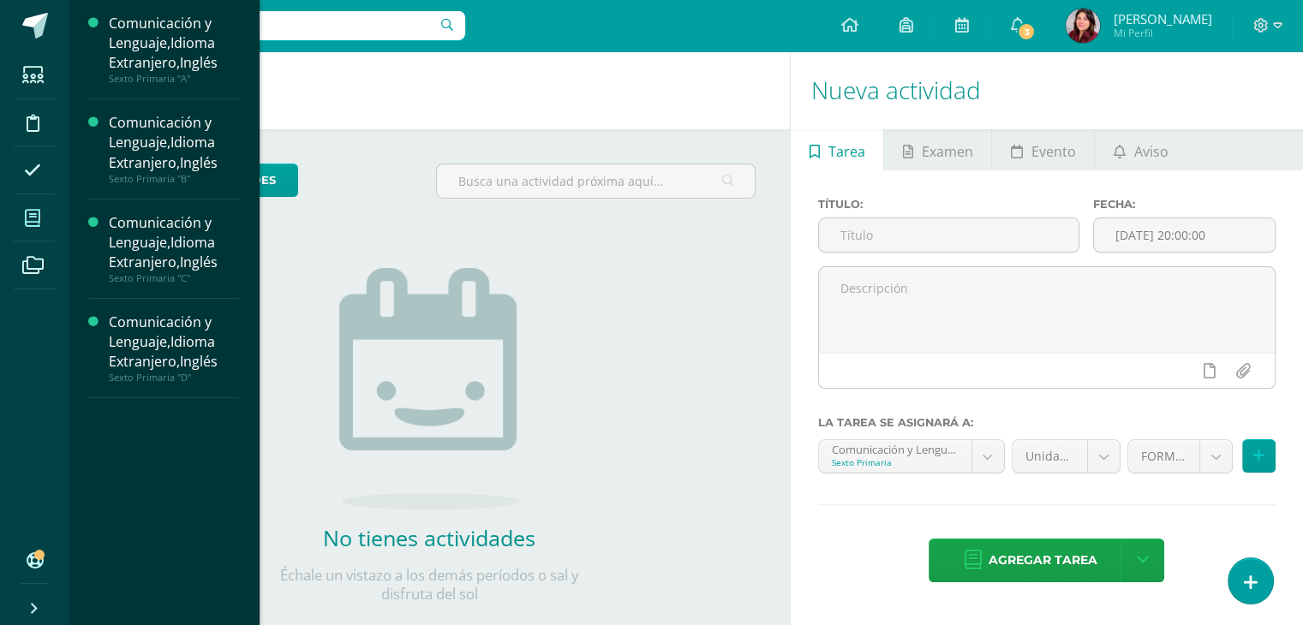
click at [24, 217] on span at bounding box center [33, 218] width 39 height 39
click at [175, 409] on span "Actividades" at bounding box center [161, 407] width 66 height 16
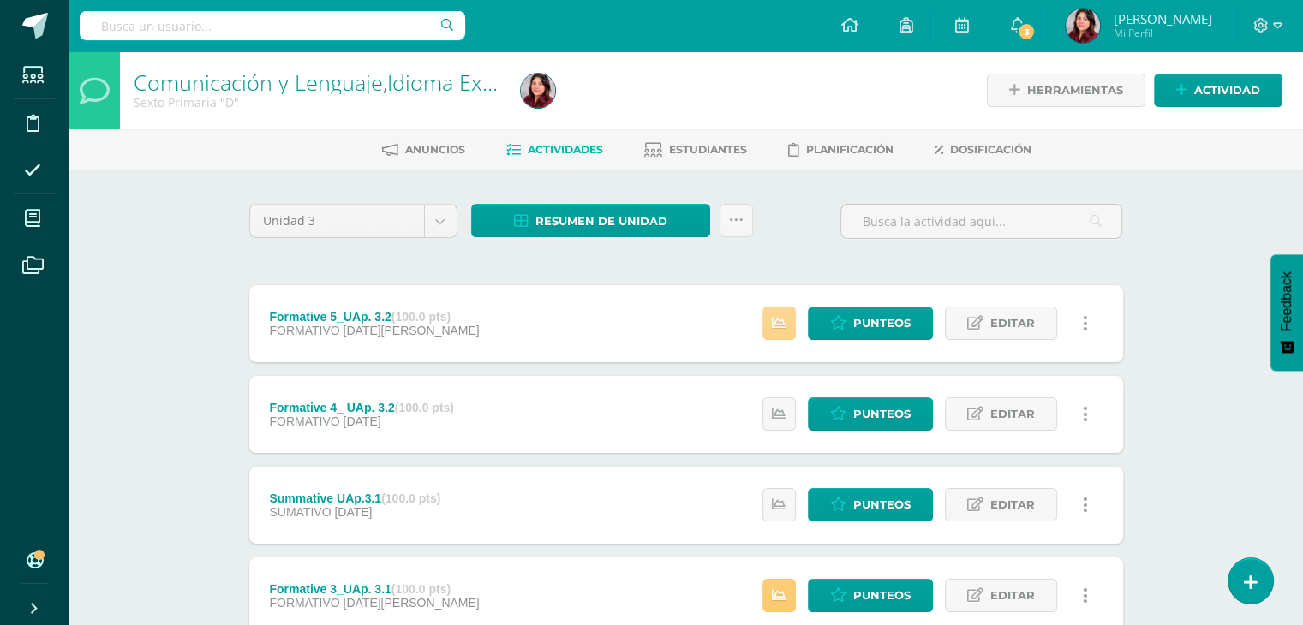
click at [793, 322] on link at bounding box center [778, 323] width 33 height 33
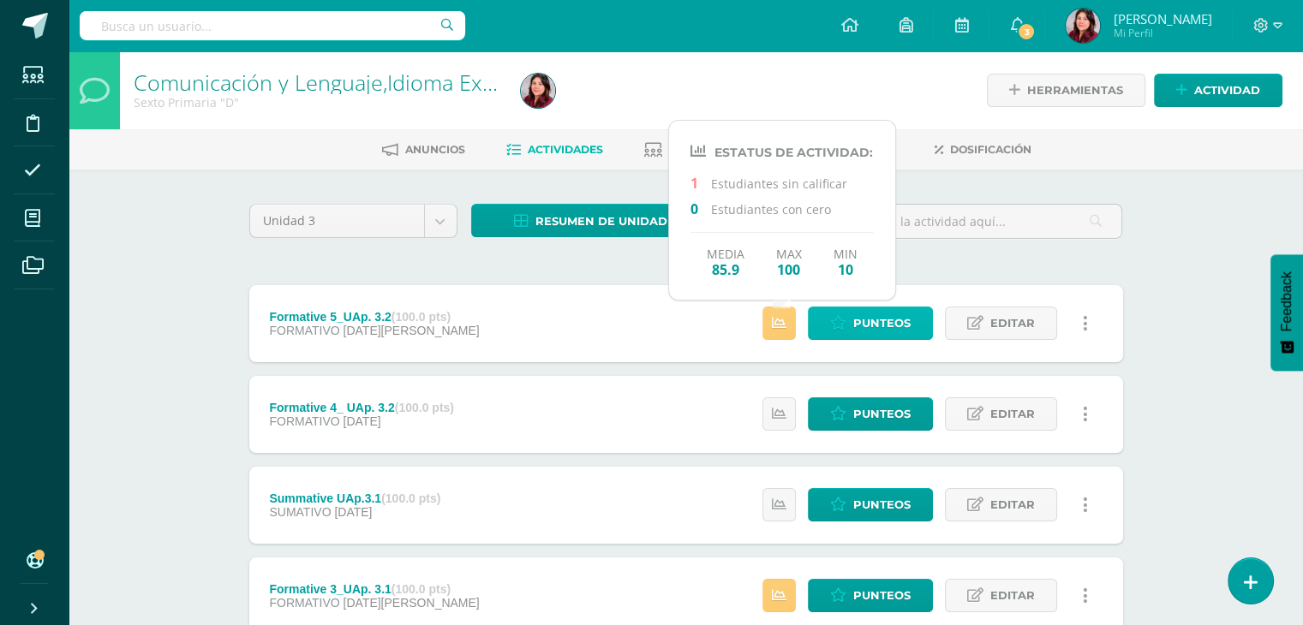
click at [865, 319] on span "Punteos" at bounding box center [881, 323] width 57 height 32
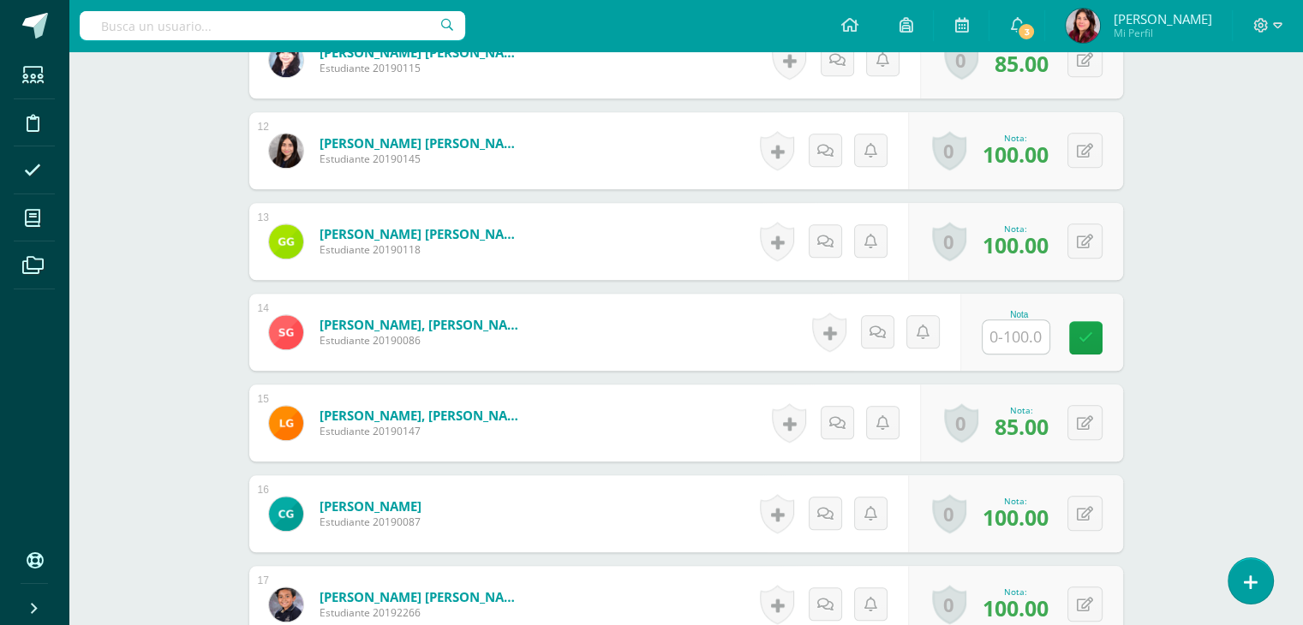
scroll to position [1499, 0]
drag, startPoint x: 1017, startPoint y: 349, endPoint x: 1026, endPoint y: 343, distance: 10.5
click at [1019, 346] on input "text" at bounding box center [1025, 336] width 69 height 34
type input "60"
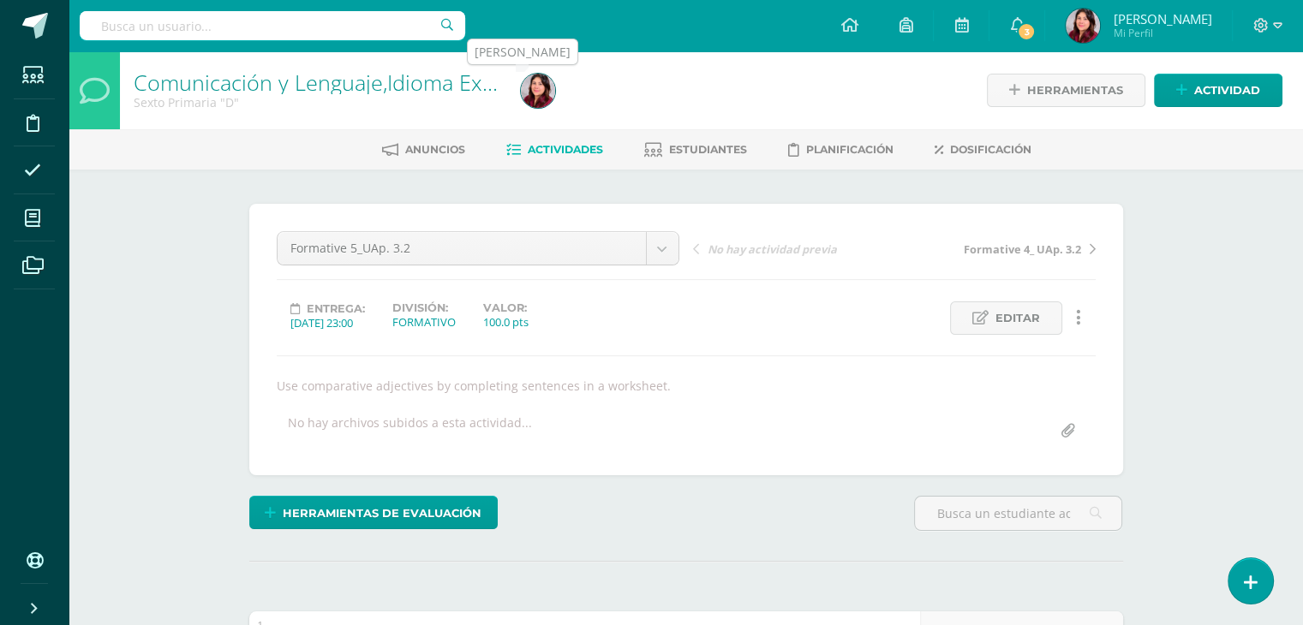
scroll to position [0, 0]
click at [586, 145] on span "Actividades" at bounding box center [565, 149] width 75 height 13
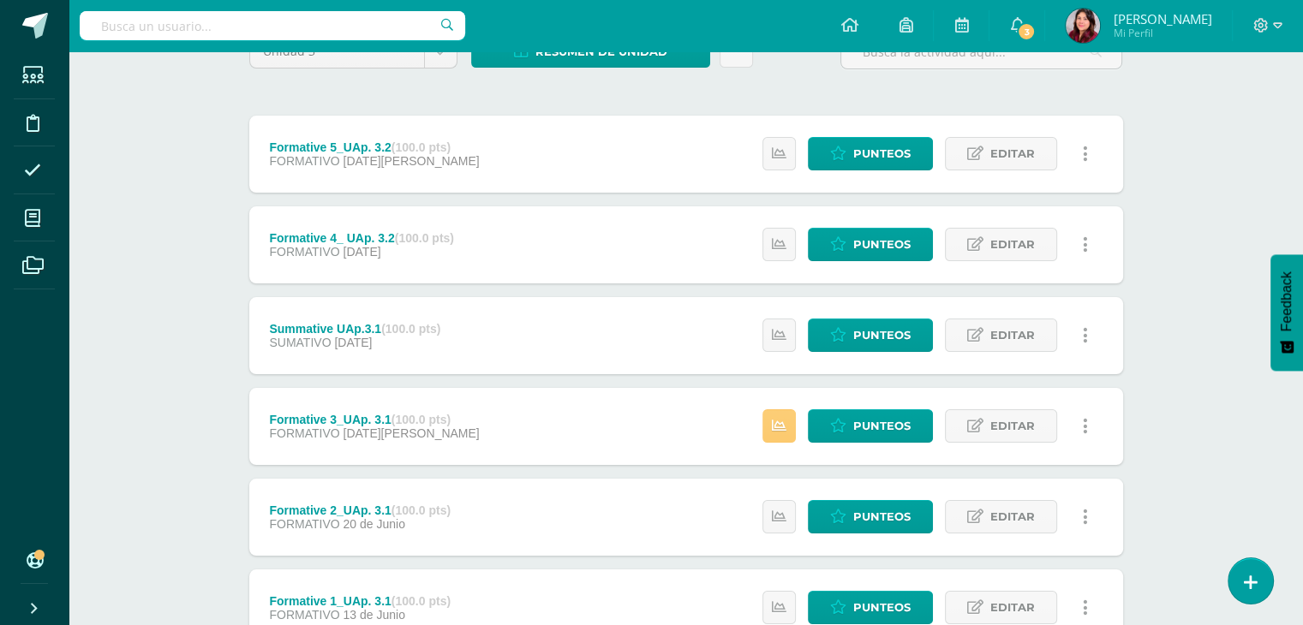
scroll to position [305, 0]
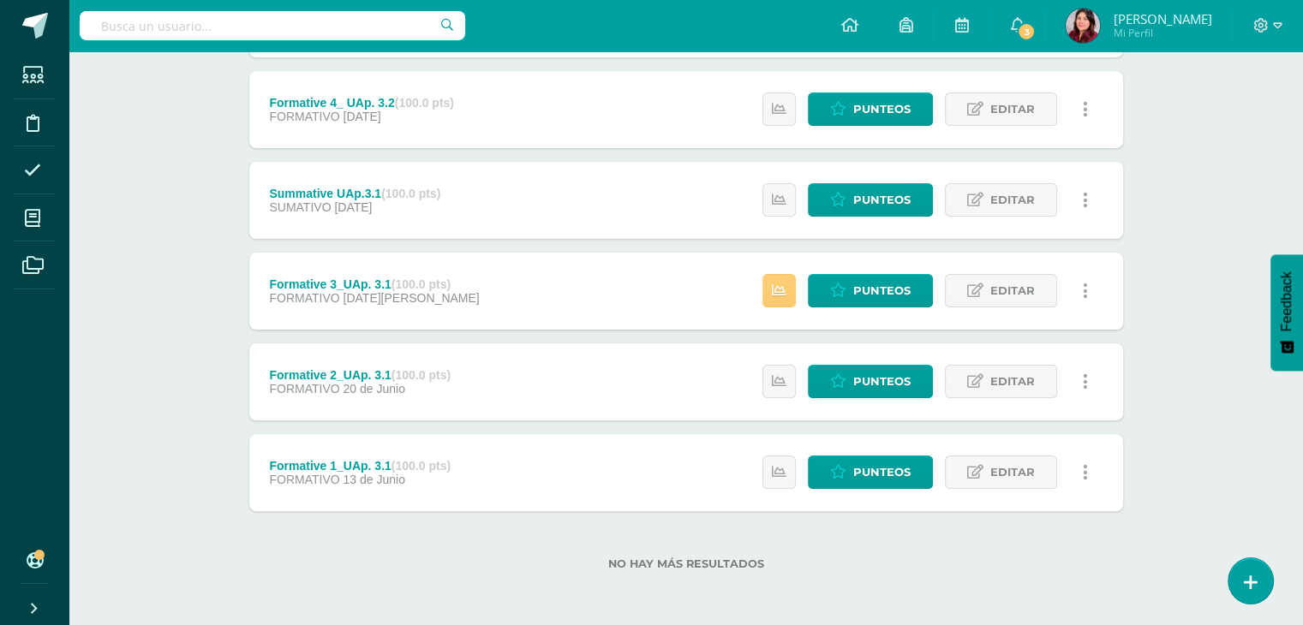
click at [368, 291] on span "11 de Julio" at bounding box center [411, 298] width 136 height 14
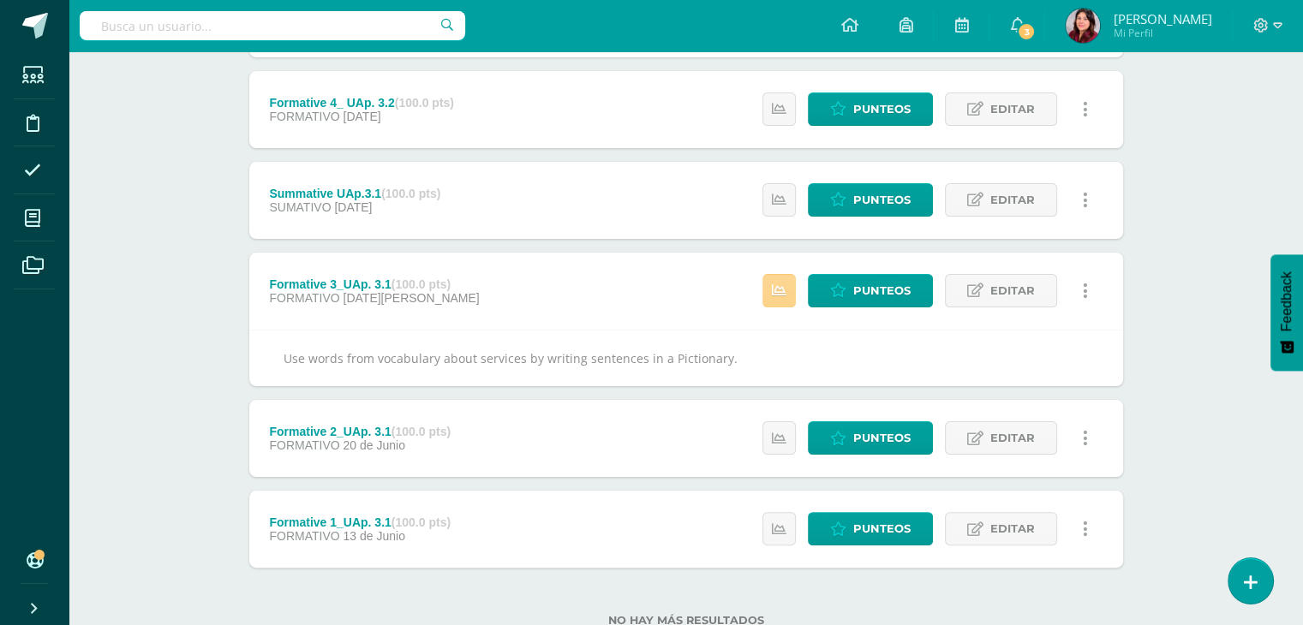
click at [790, 296] on link at bounding box center [778, 290] width 33 height 33
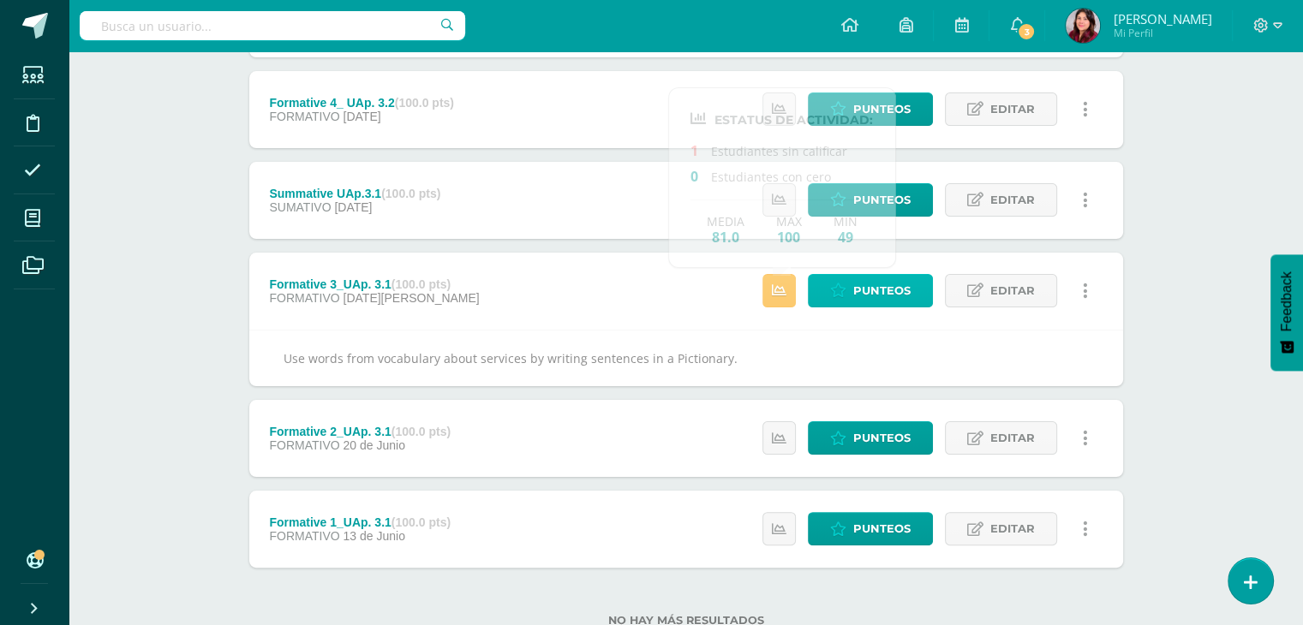
click at [873, 295] on span "Punteos" at bounding box center [881, 291] width 57 height 32
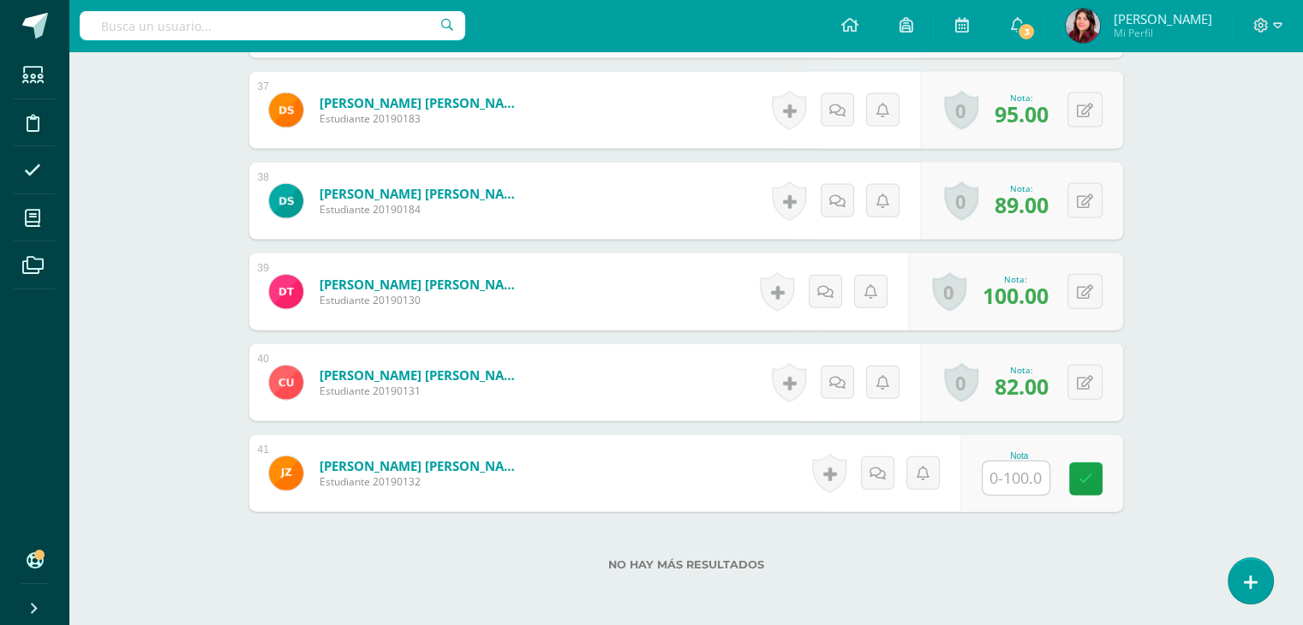
scroll to position [3891, 0]
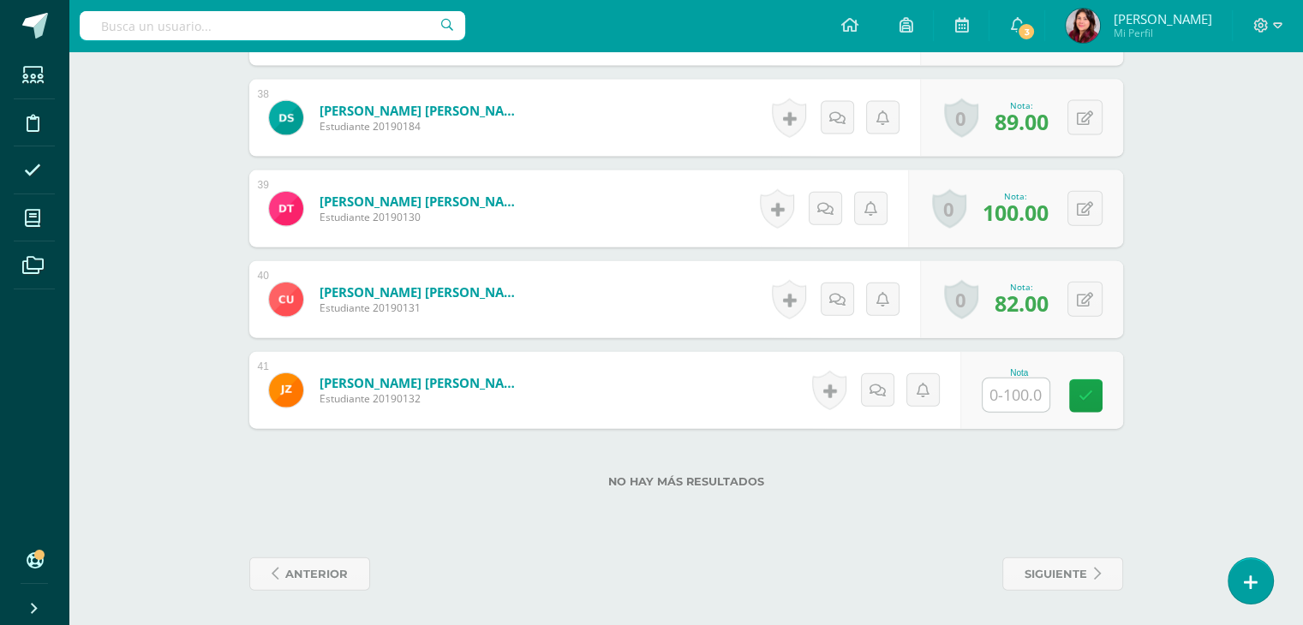
click at [1038, 388] on input "text" at bounding box center [1015, 395] width 67 height 33
type input "70"
